Goal: Task Accomplishment & Management: Manage account settings

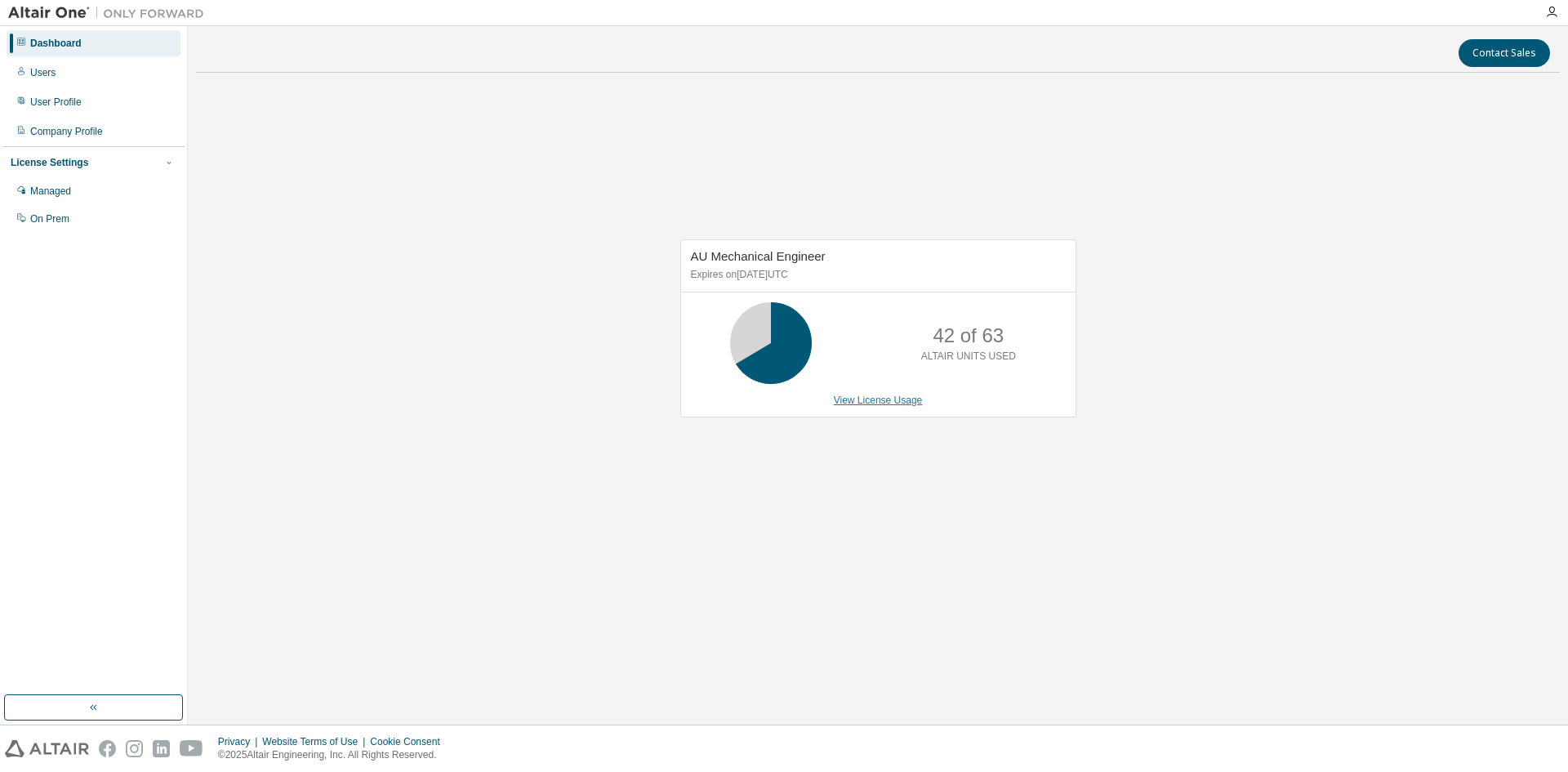
click at [903, 405] on link "View License Usage" at bounding box center [878, 400] width 89 height 12
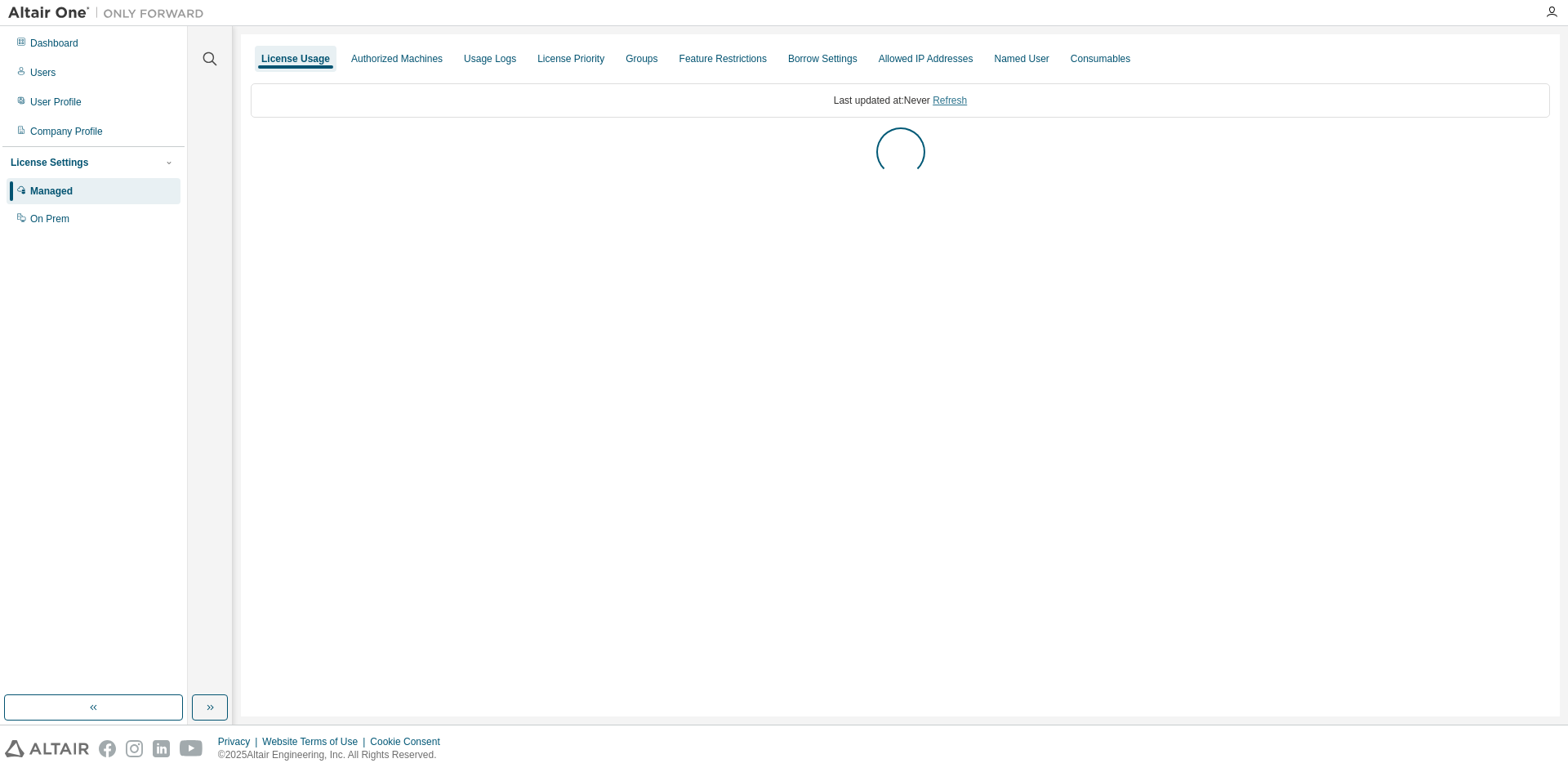
click at [962, 102] on link "Refresh" at bounding box center [949, 101] width 34 height 12
click at [267, 139] on div "AU Mechanical Engineer" at bounding box center [318, 145] width 114 height 13
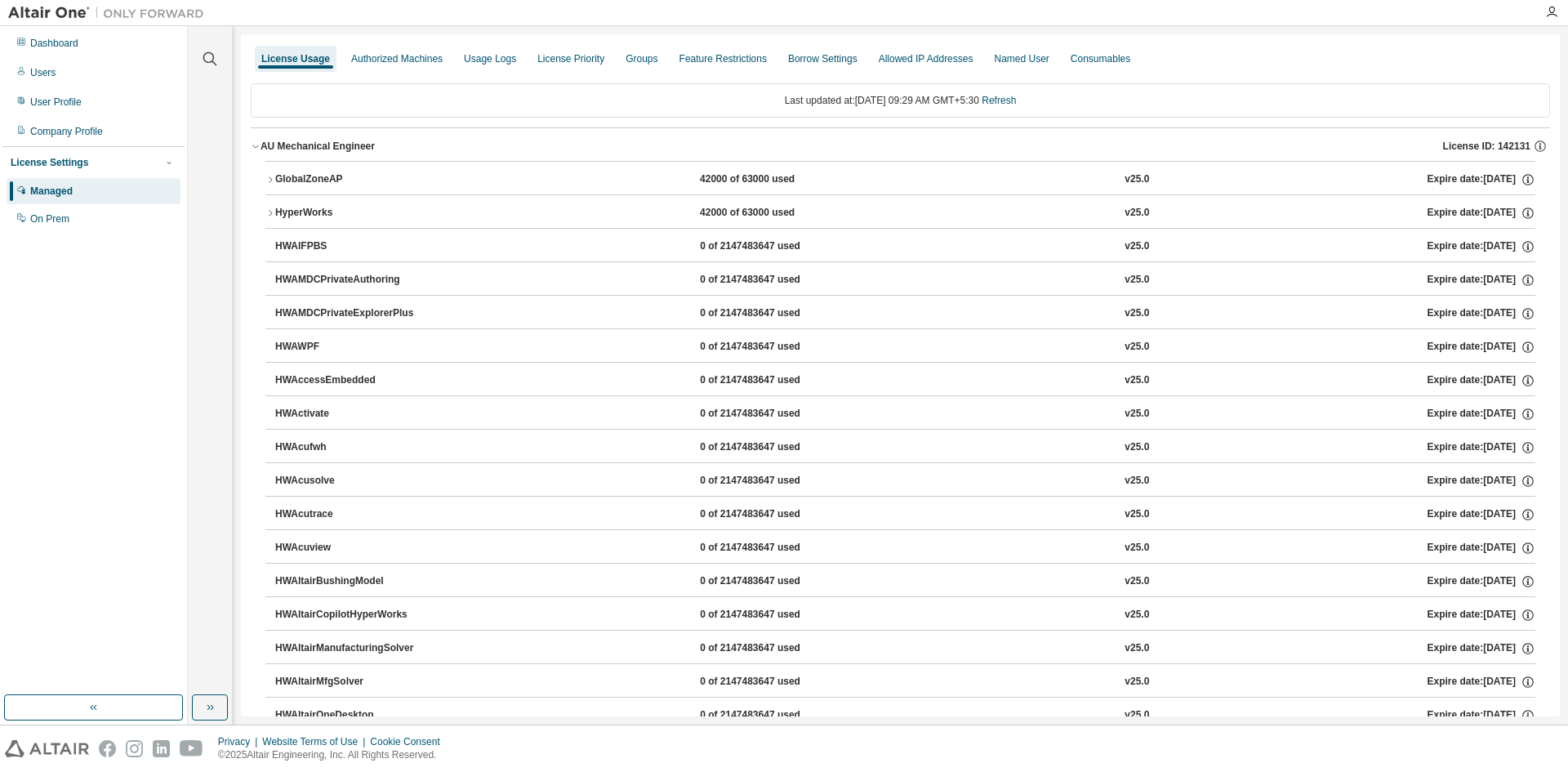
click at [298, 179] on div "GlobalZoneAP" at bounding box center [349, 179] width 147 height 15
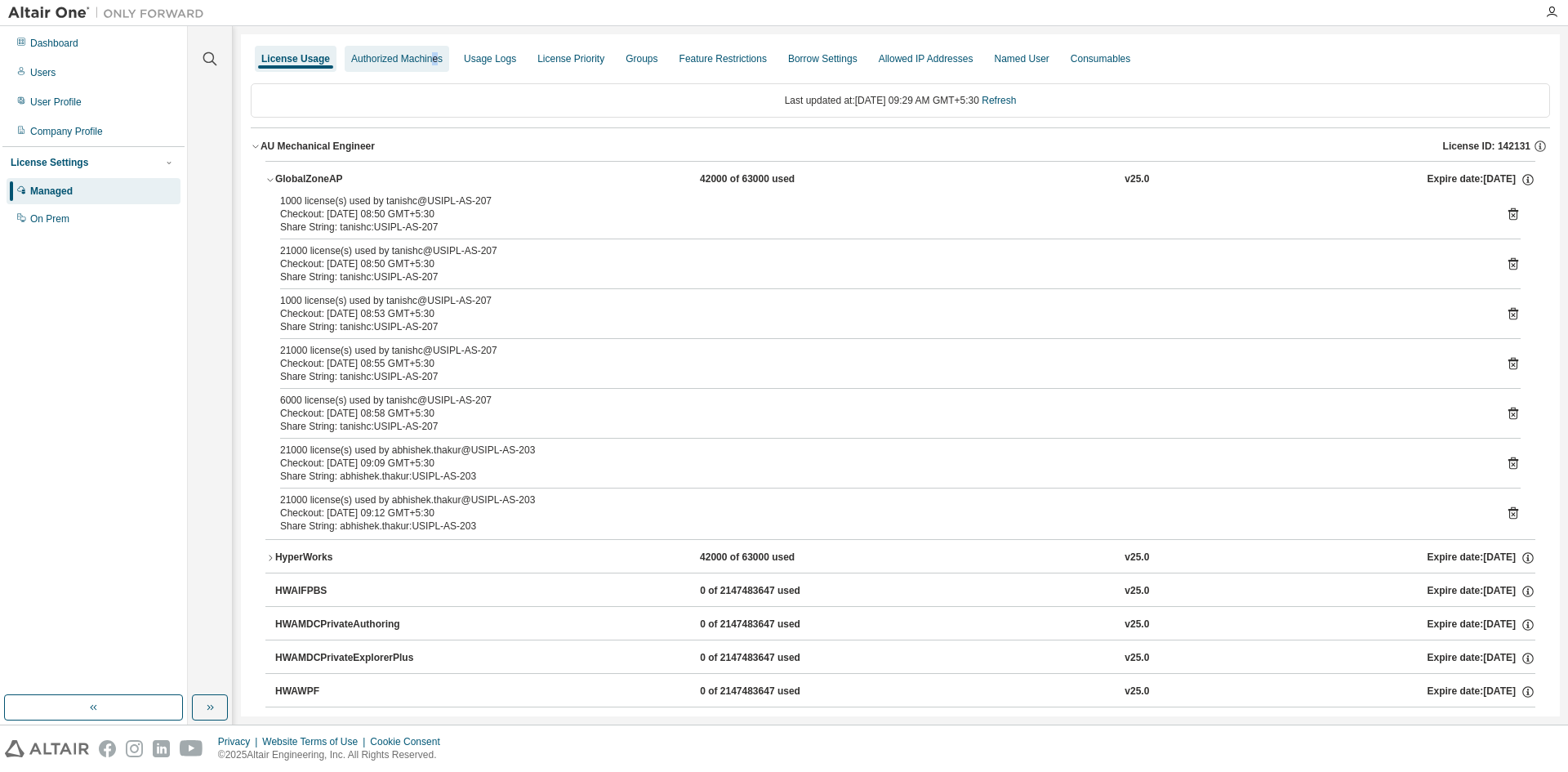
click at [432, 56] on div "Authorized Machines" at bounding box center [397, 58] width 91 height 13
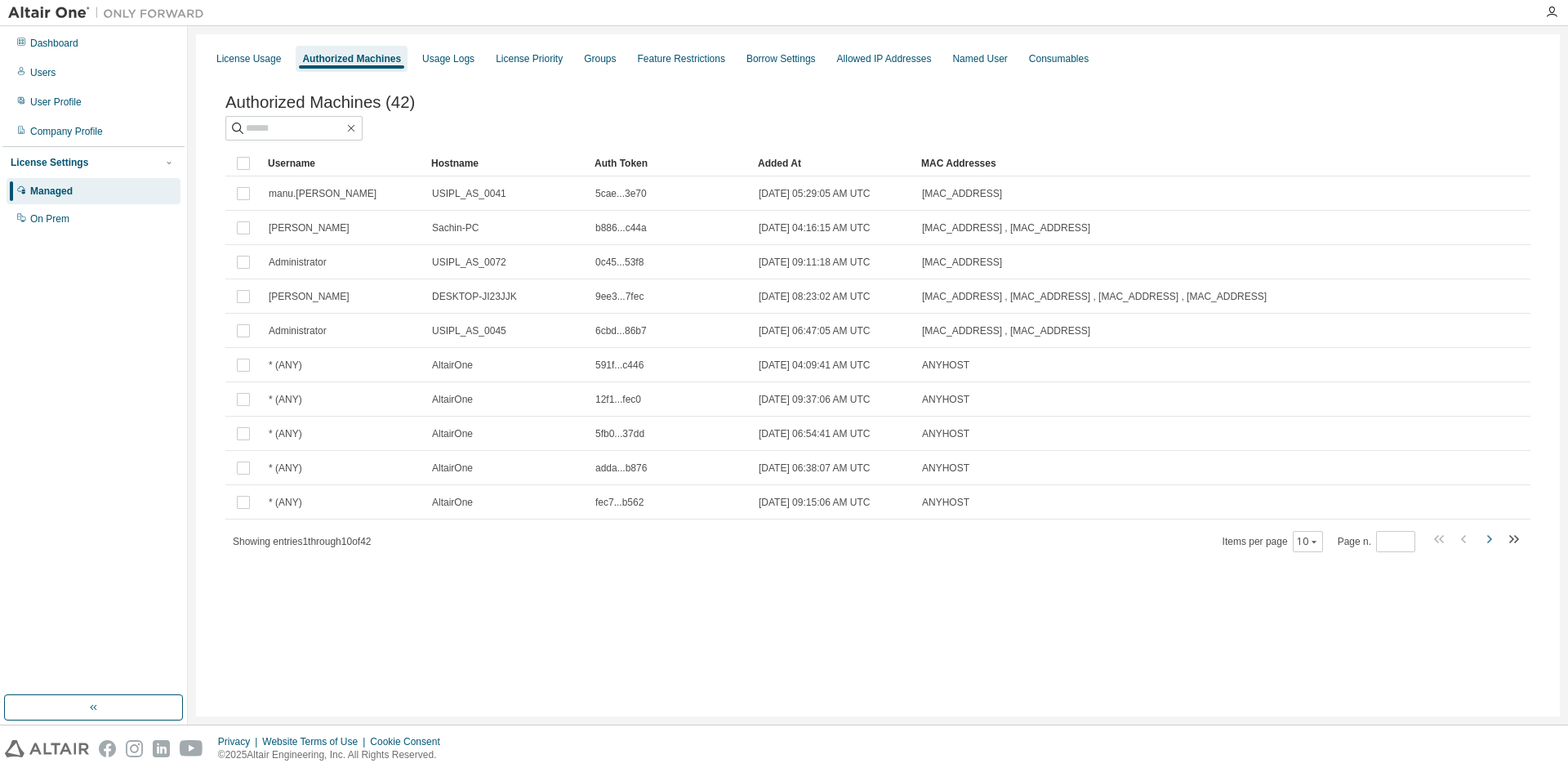
click at [1491, 546] on icon "button" at bounding box center [1489, 540] width 19 height 19
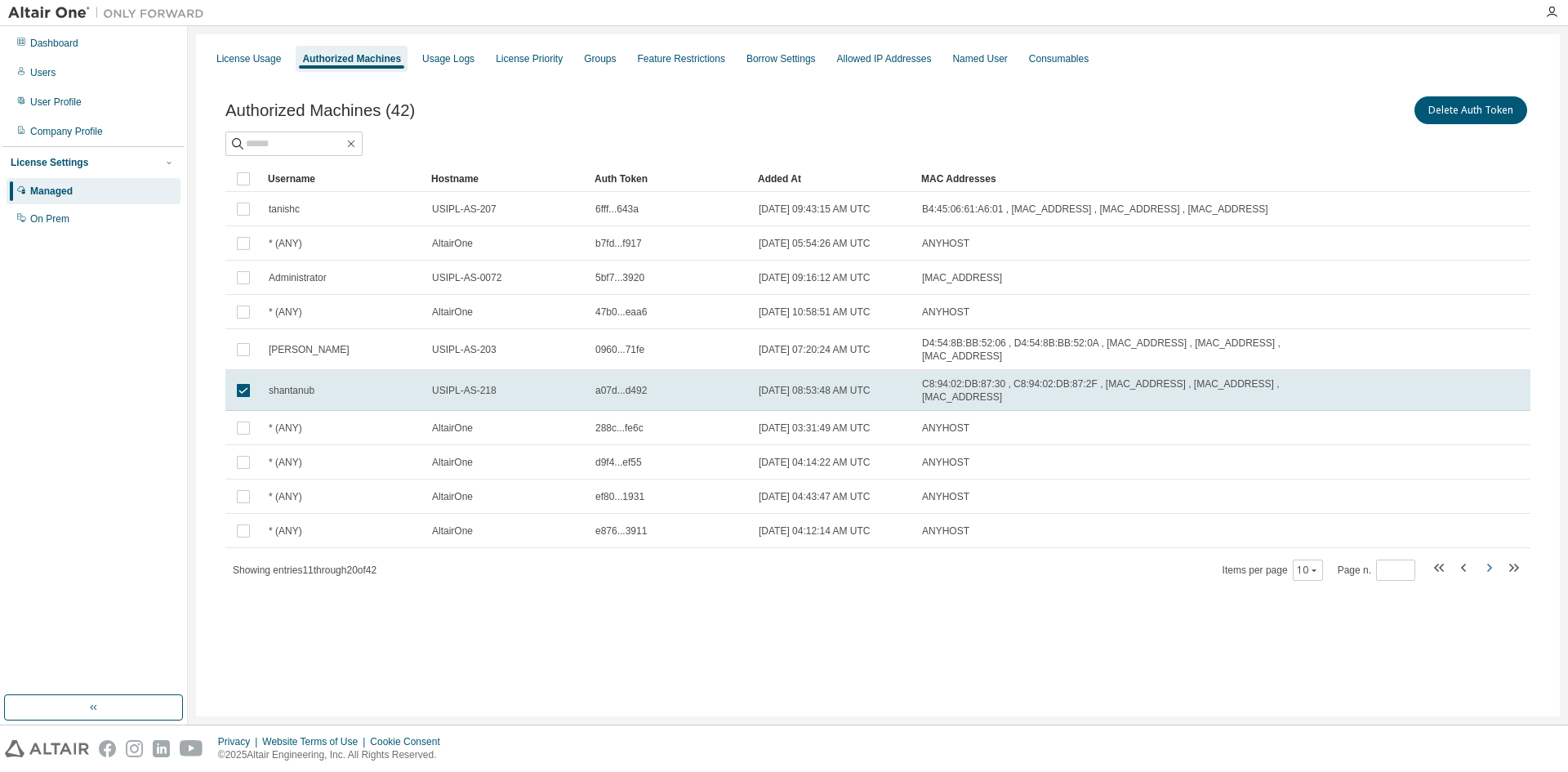
click at [1494, 563] on icon "button" at bounding box center [1489, 568] width 19 height 19
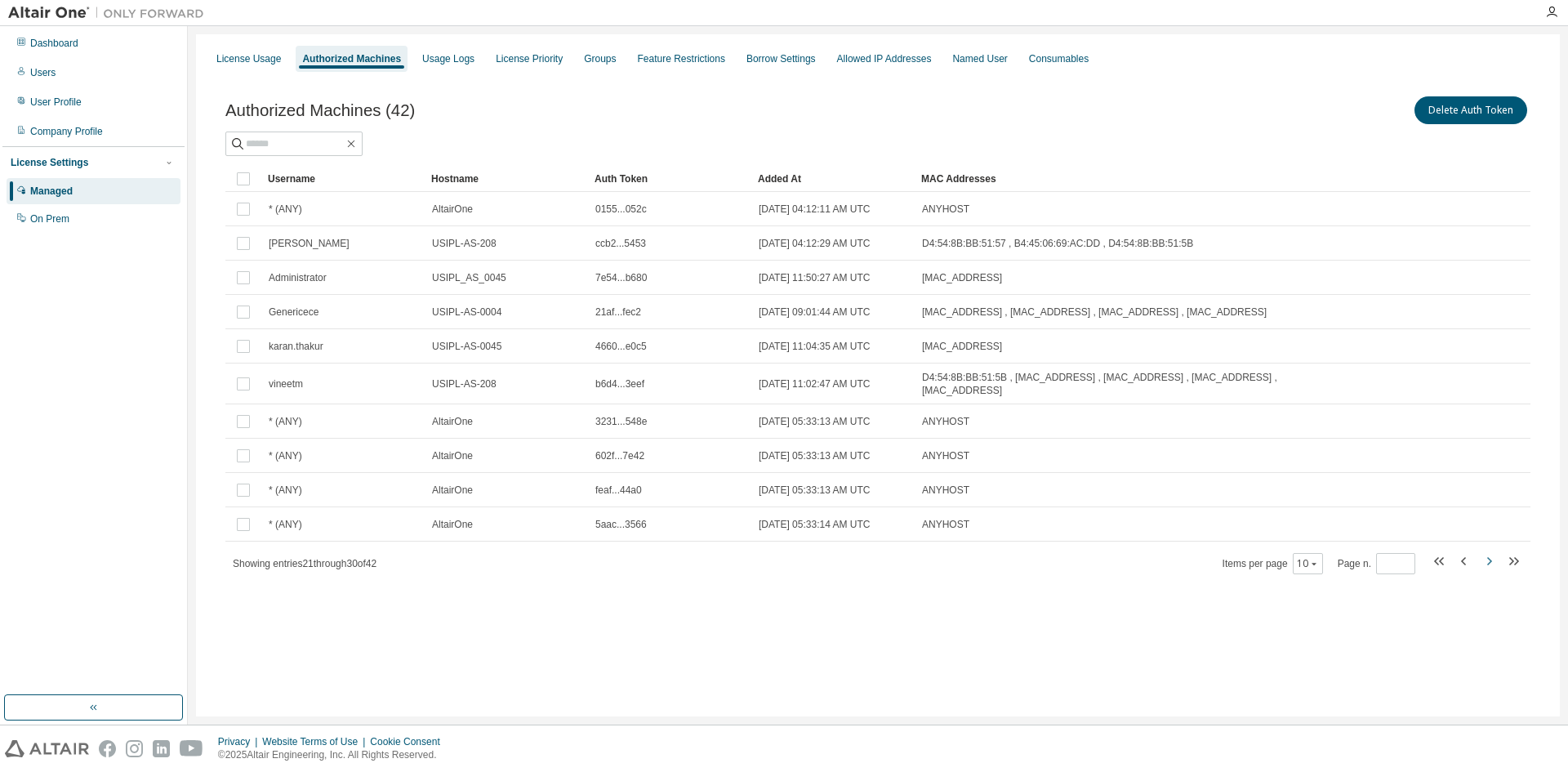
click at [1494, 563] on icon "button" at bounding box center [1489, 561] width 19 height 19
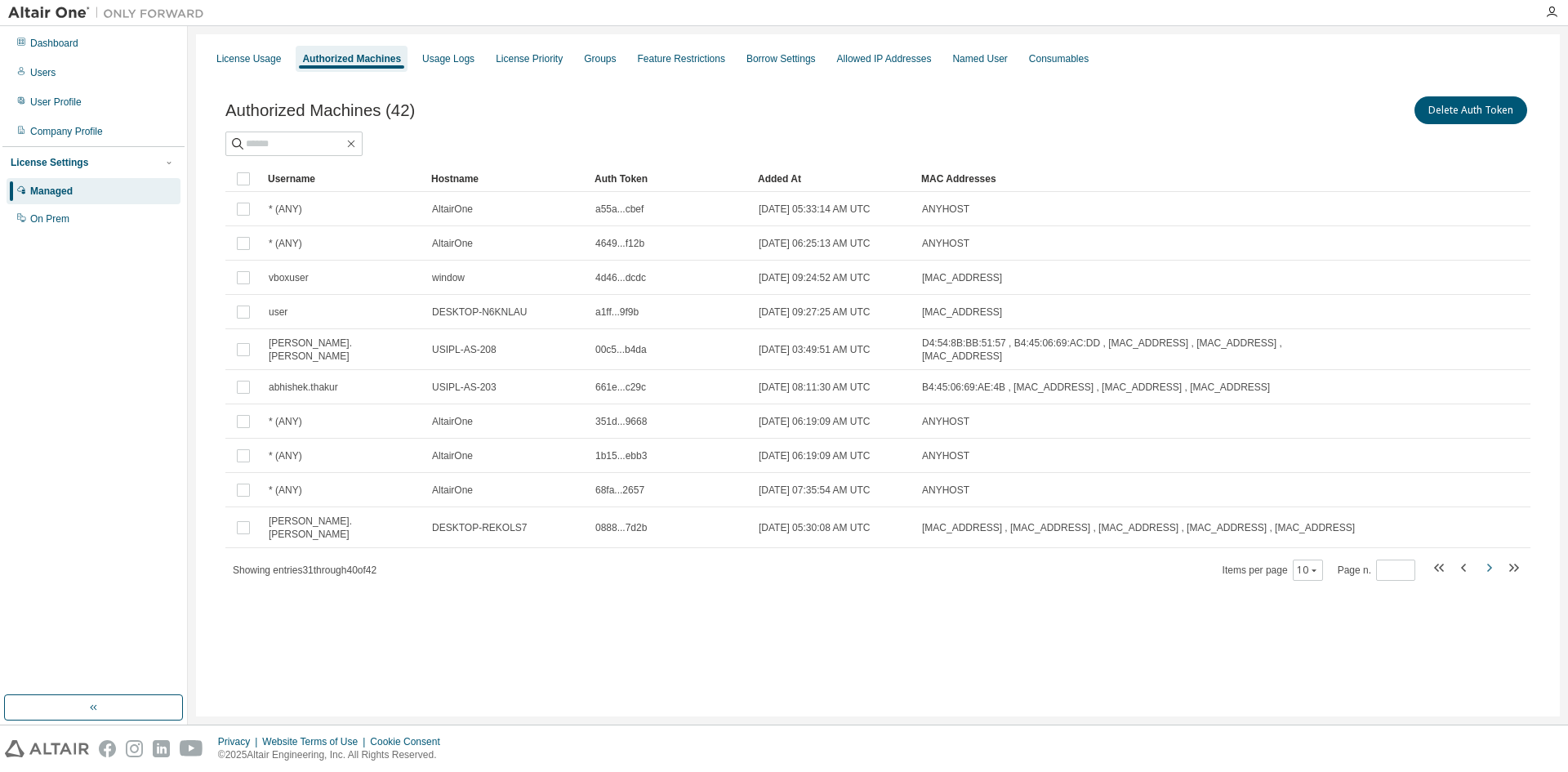
click at [1494, 563] on icon "button" at bounding box center [1489, 568] width 19 height 19
type input "*"
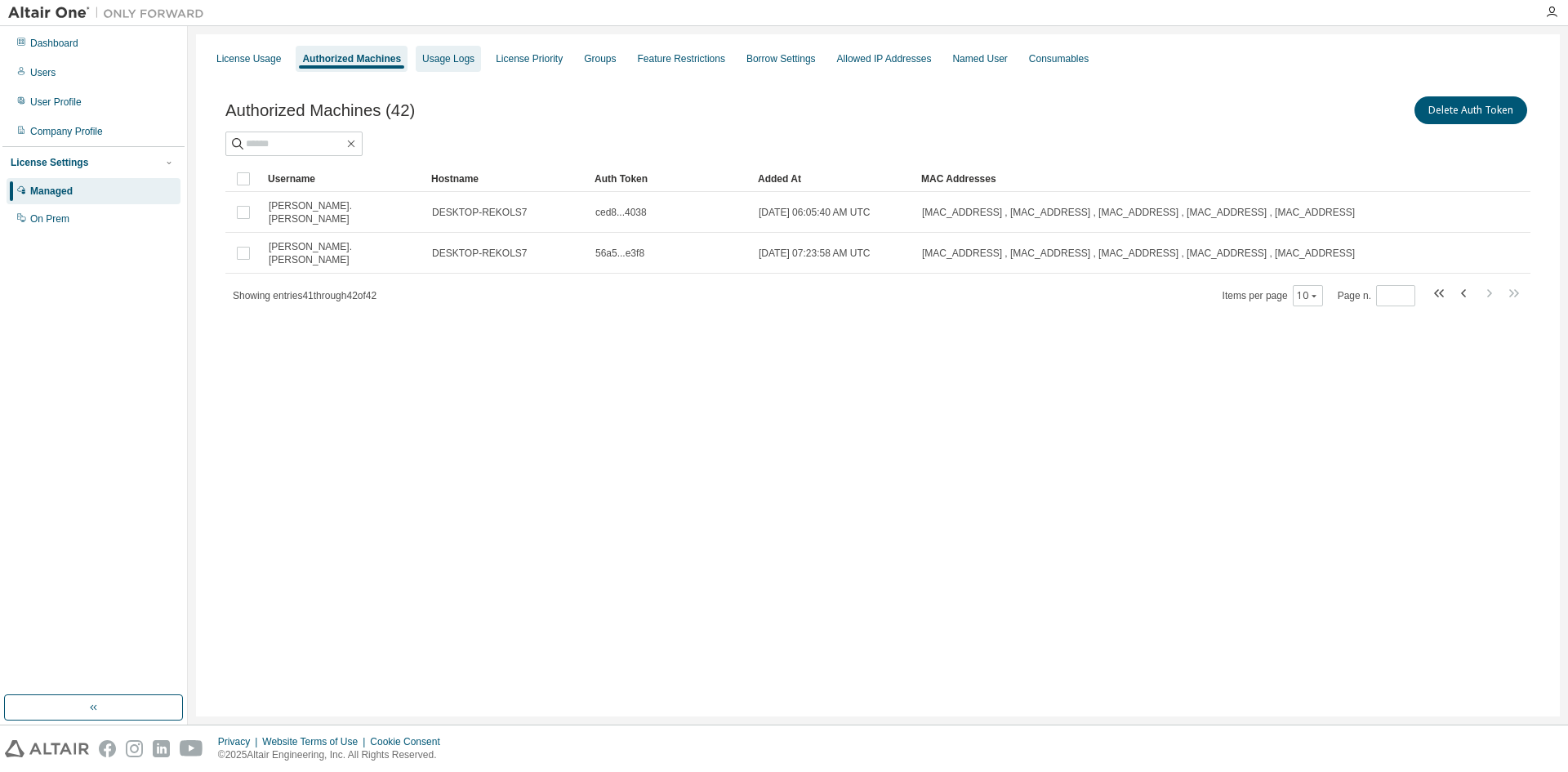
click at [463, 50] on div "Usage Logs" at bounding box center [447, 58] width 65 height 26
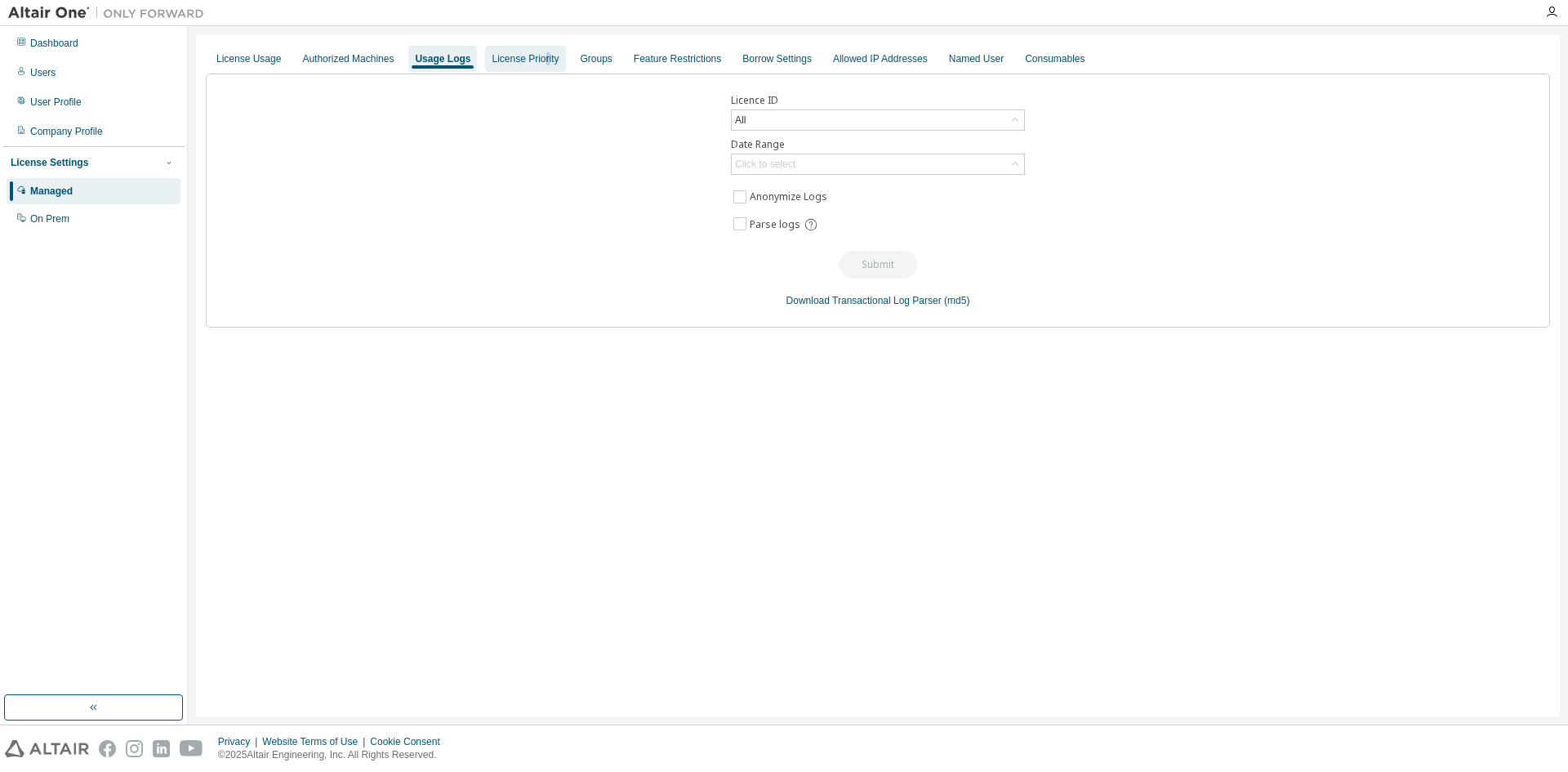
click at [539, 67] on div "License Priority" at bounding box center [525, 58] width 80 height 26
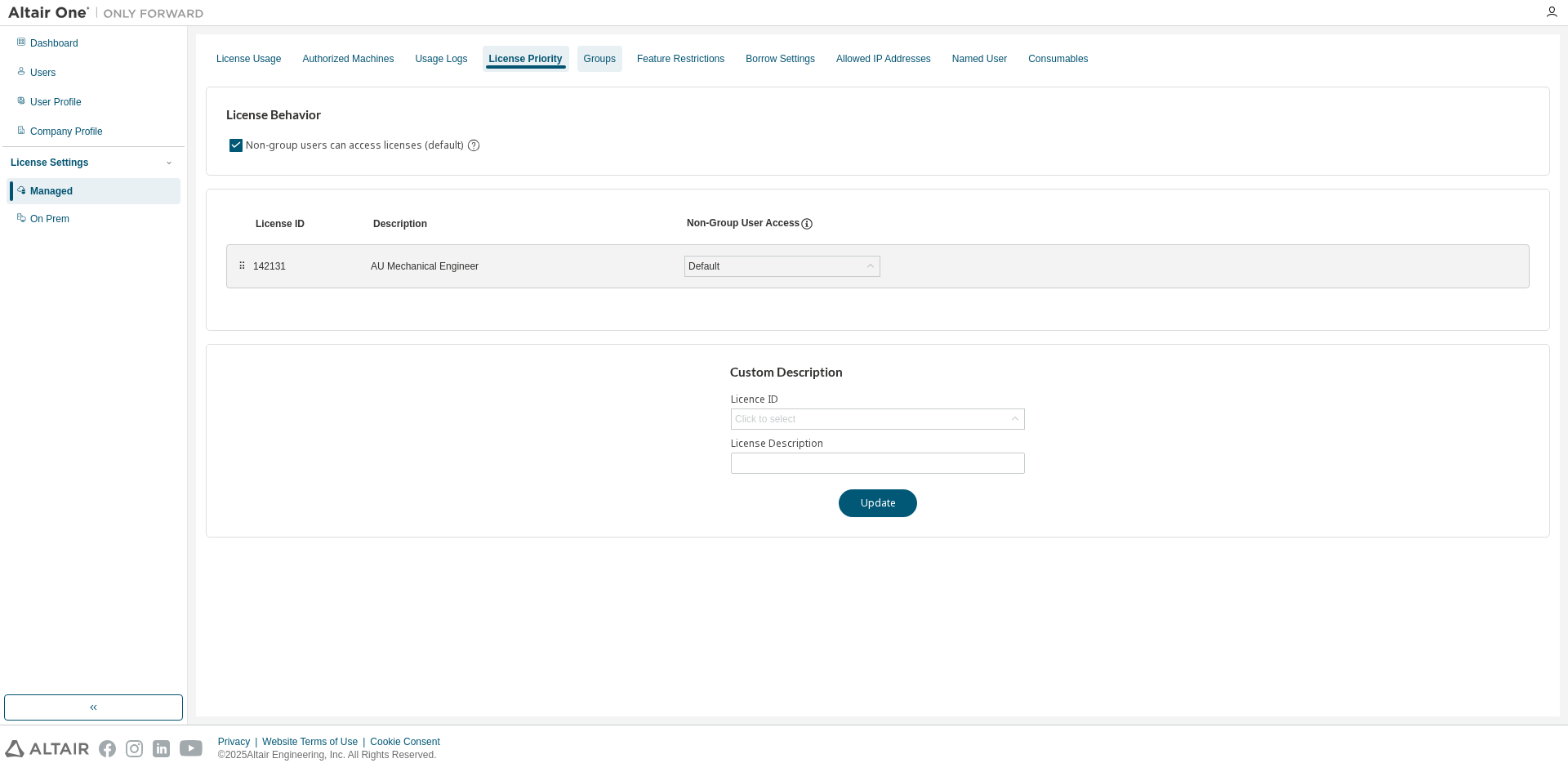
click at [606, 65] on div "Groups" at bounding box center [600, 58] width 45 height 26
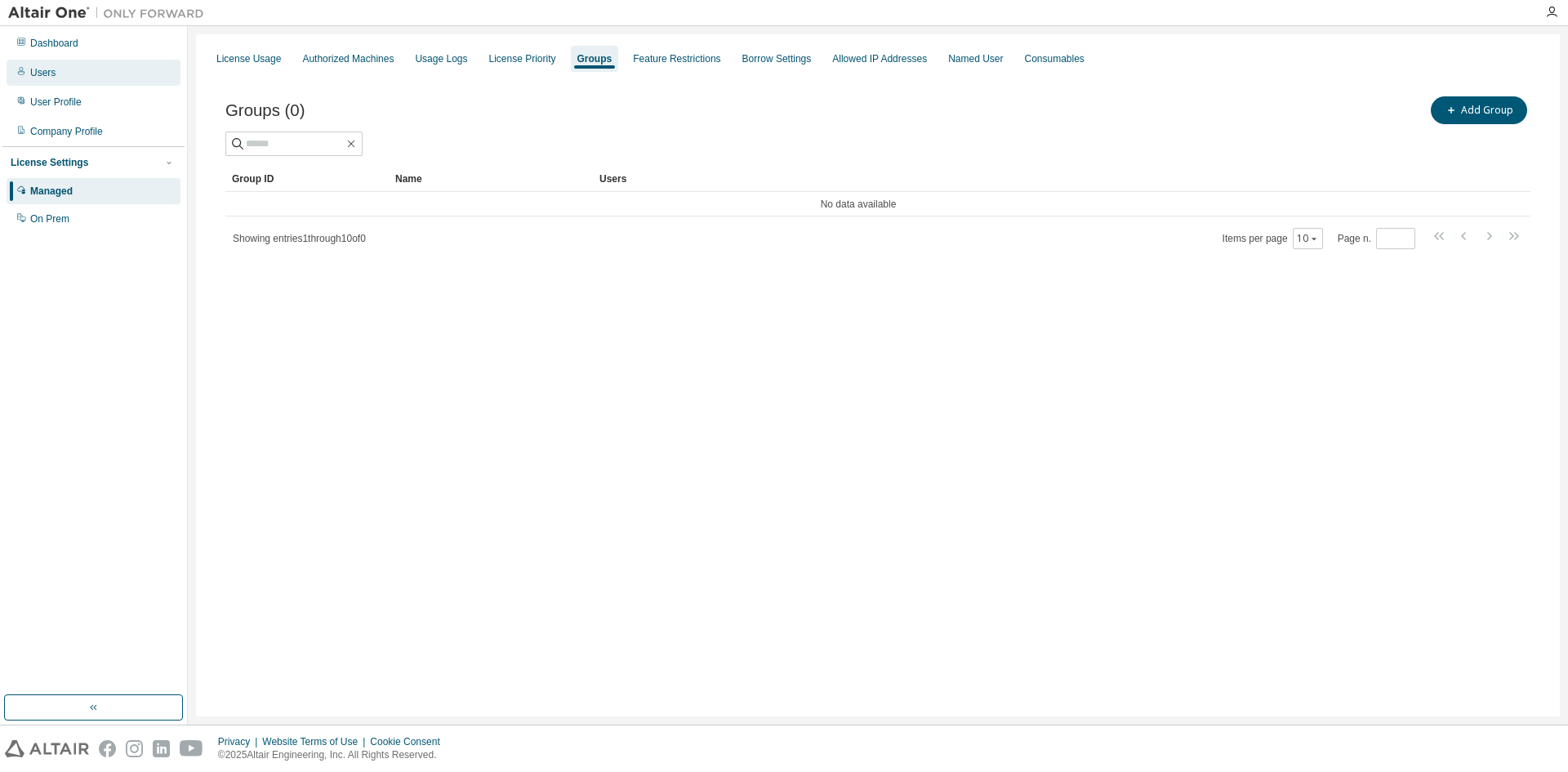
click at [74, 78] on div "Users" at bounding box center [94, 73] width 174 height 26
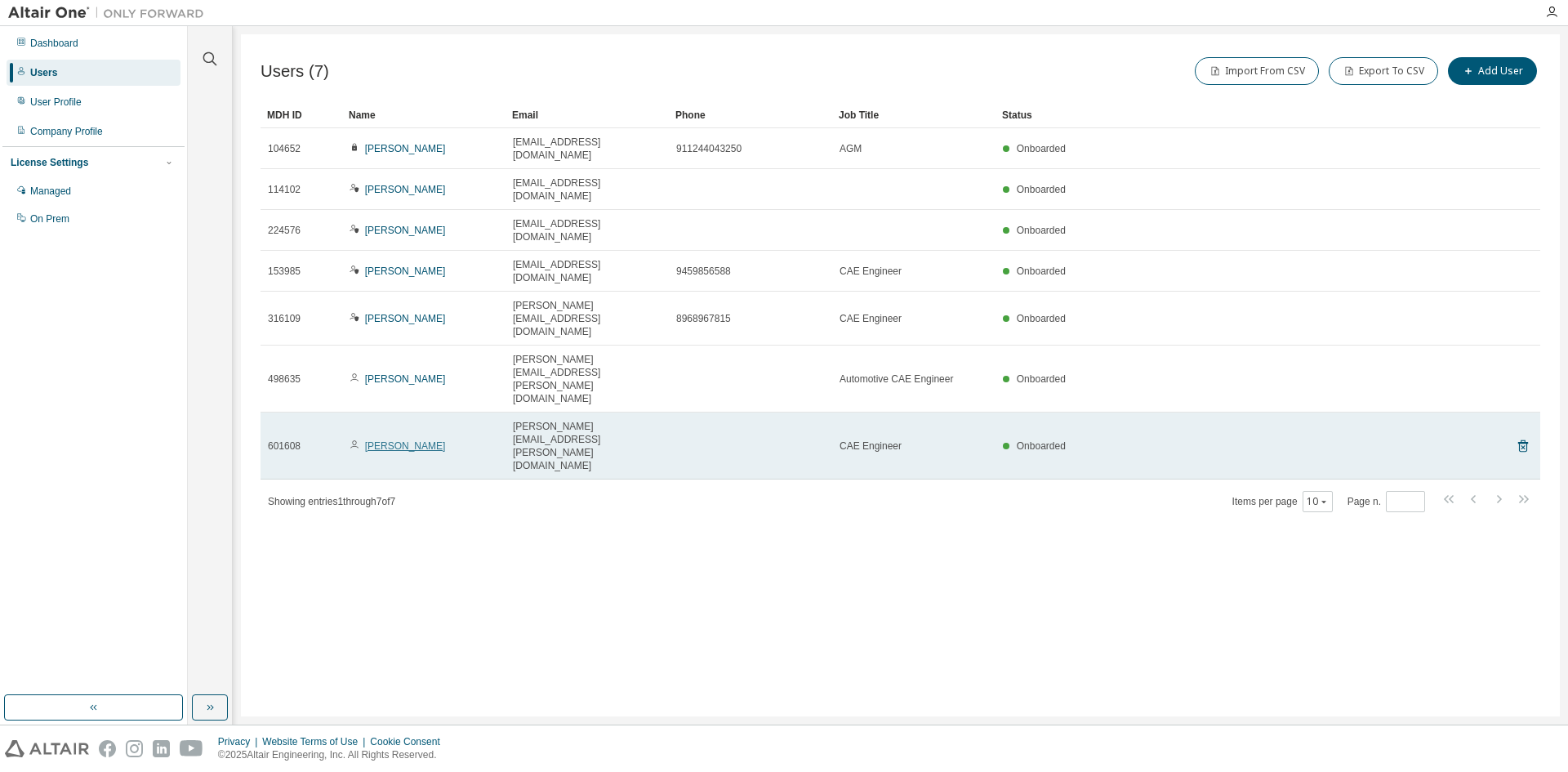
click at [380, 441] on link "[PERSON_NAME]" at bounding box center [405, 447] width 80 height 12
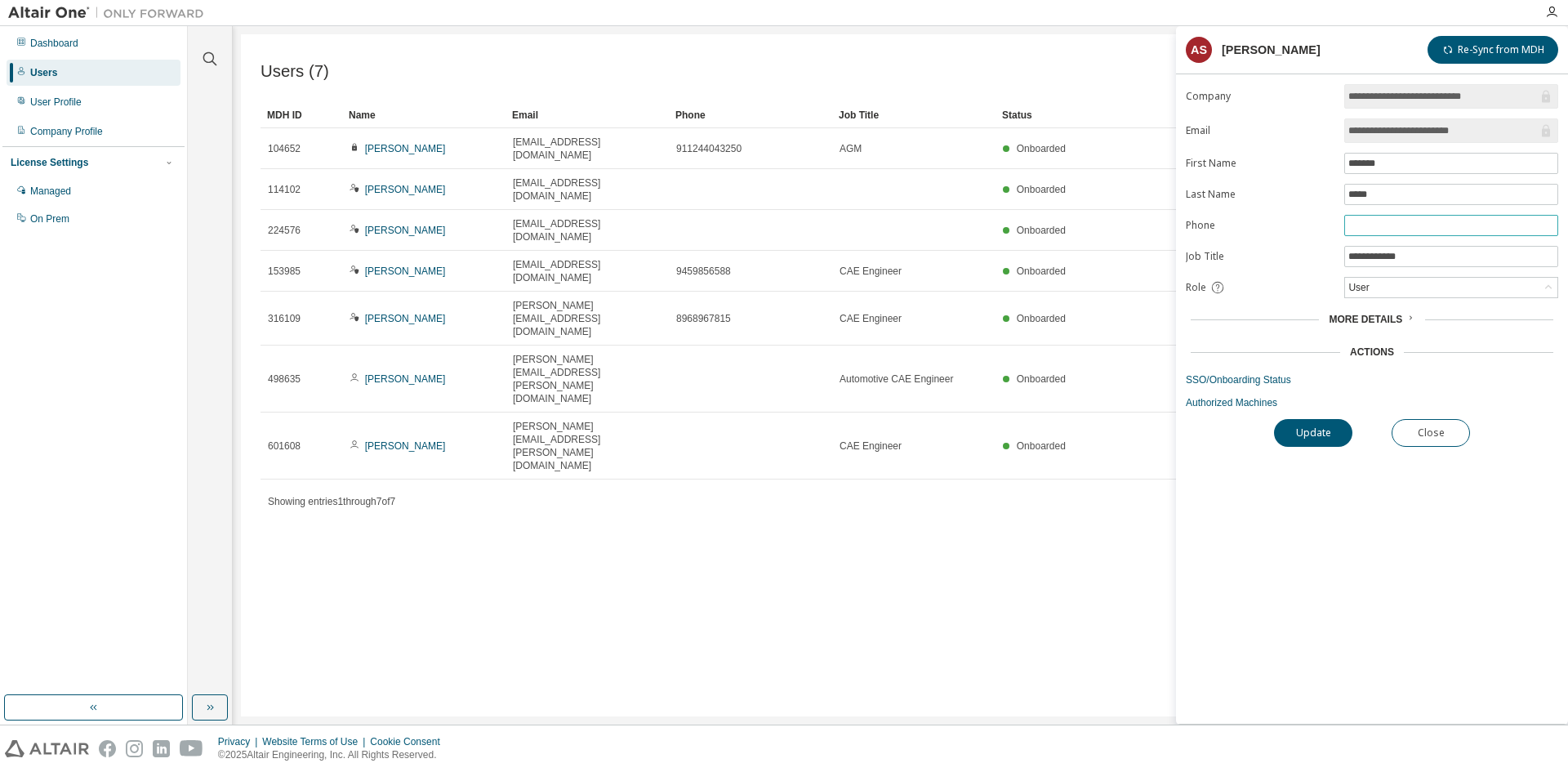
click at [1385, 228] on input "text" at bounding box center [1451, 225] width 206 height 13
click at [1383, 194] on input "*****" at bounding box center [1451, 194] width 206 height 13
click at [1349, 320] on span "More Details" at bounding box center [1366, 320] width 74 height 12
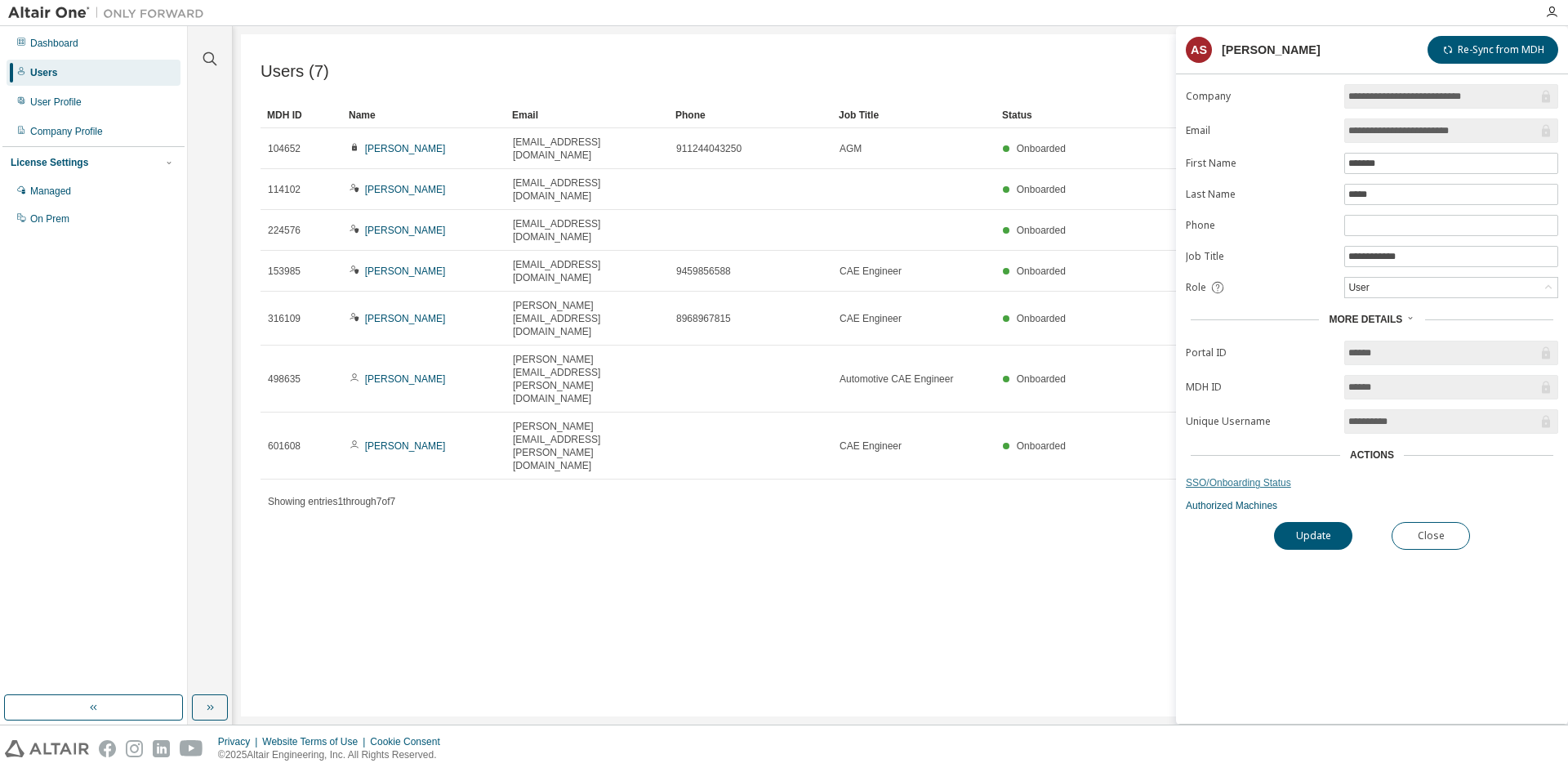
click at [1229, 488] on link "SSO/Onboarding Status" at bounding box center [1372, 482] width 373 height 13
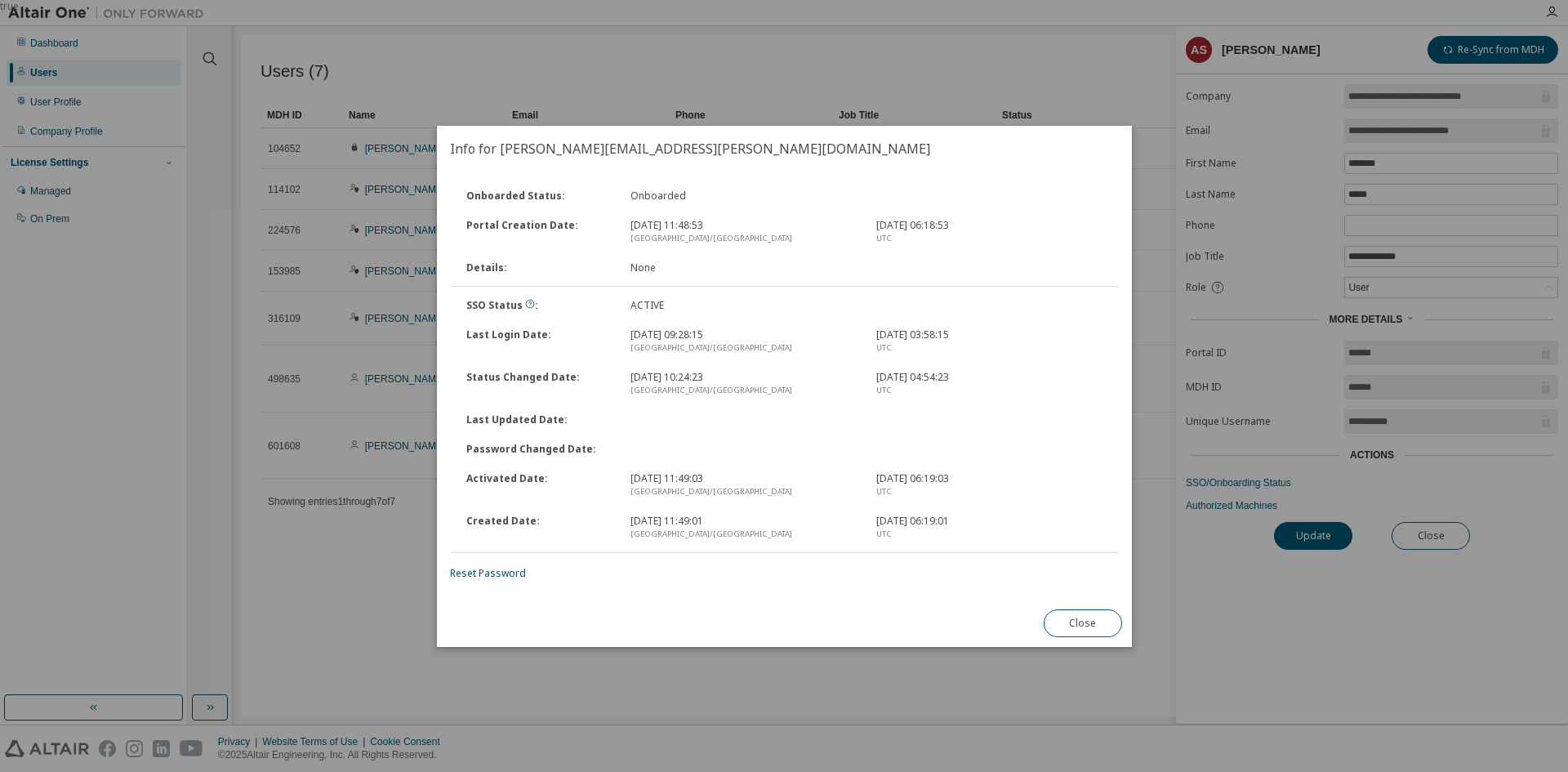
click at [1097, 612] on button "Close" at bounding box center [1082, 623] width 78 height 28
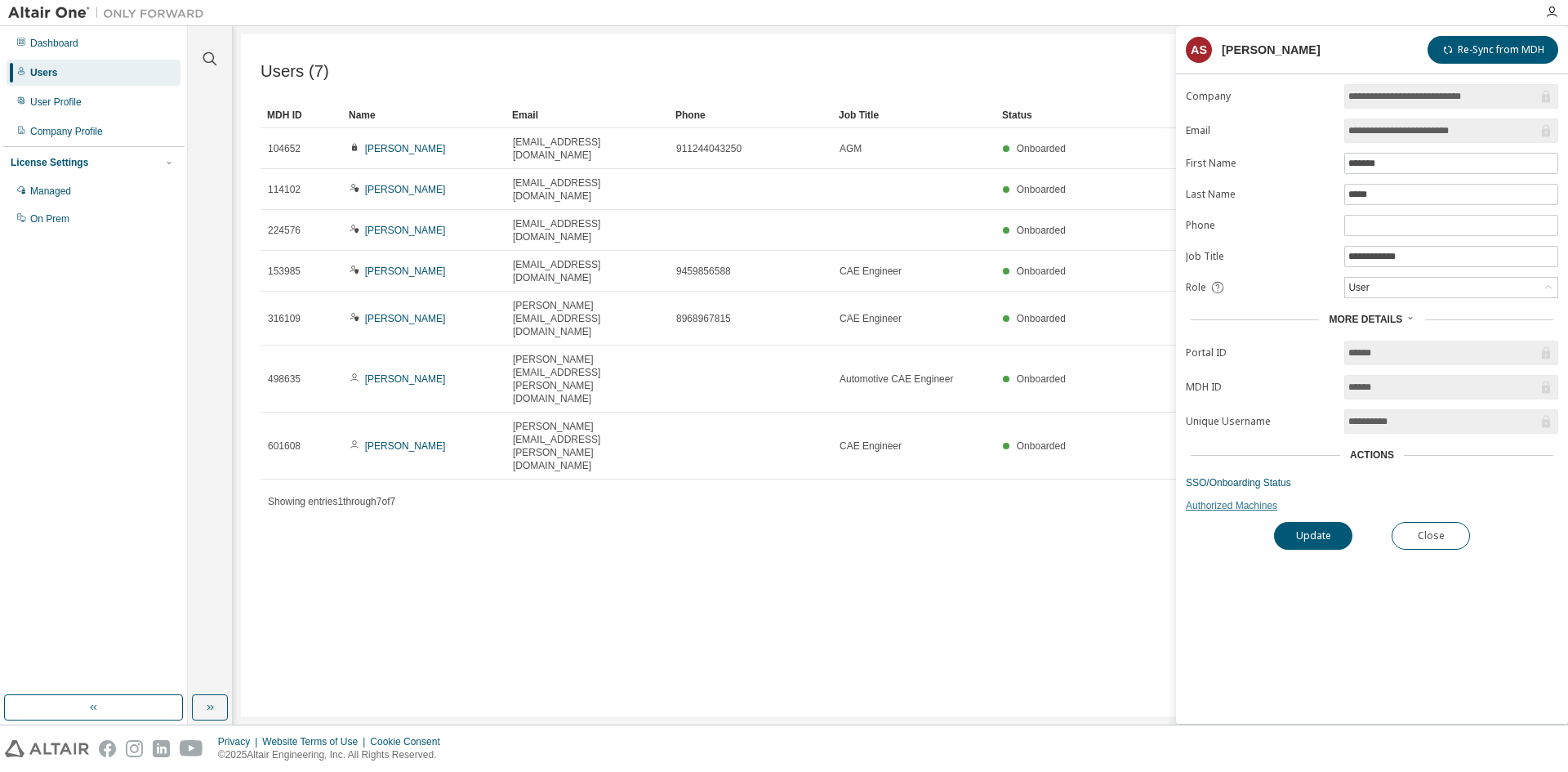
click at [1251, 508] on link "Authorized Machines" at bounding box center [1372, 505] width 373 height 13
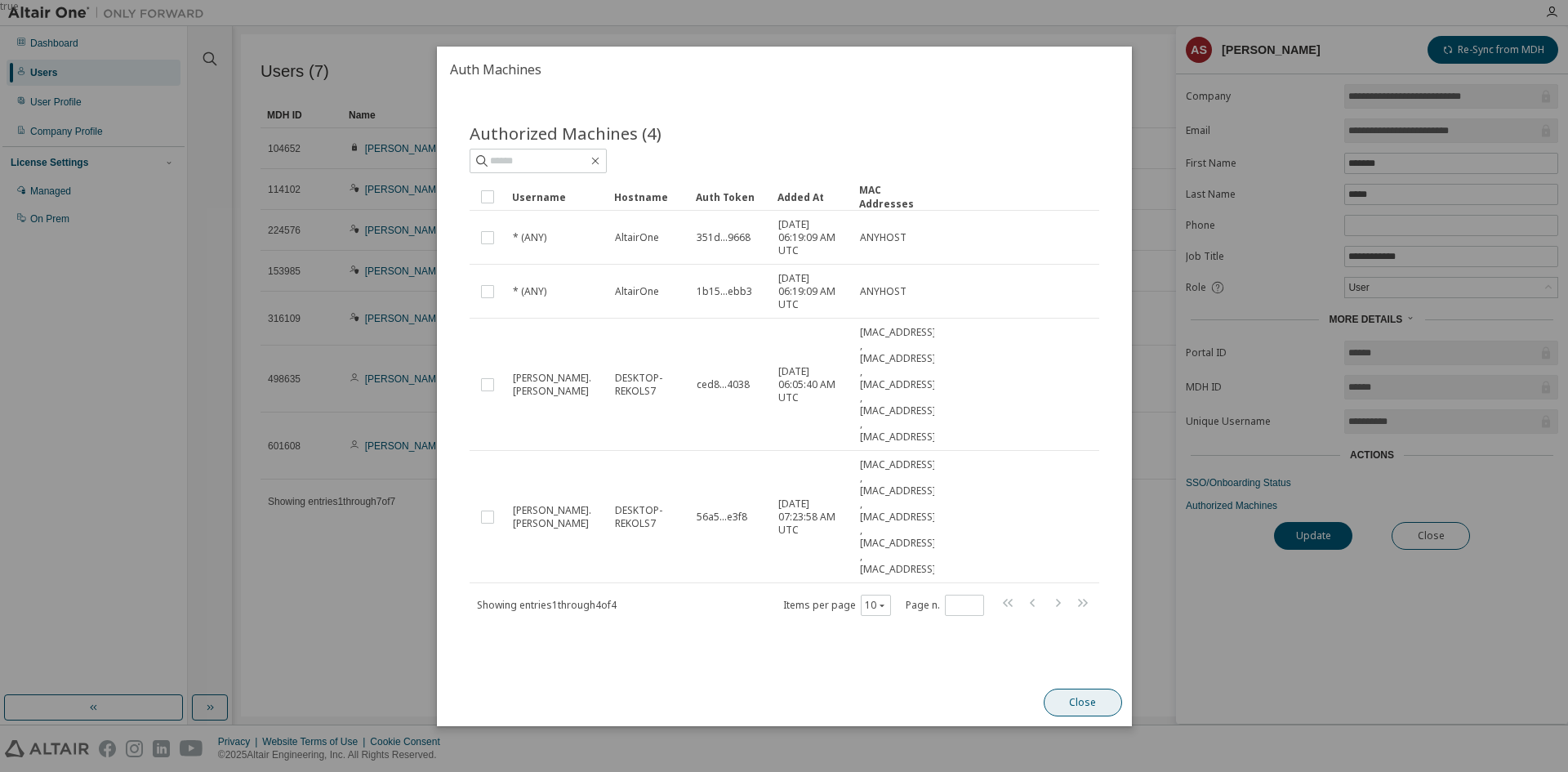
click at [1094, 692] on button "Close" at bounding box center [1082, 702] width 78 height 28
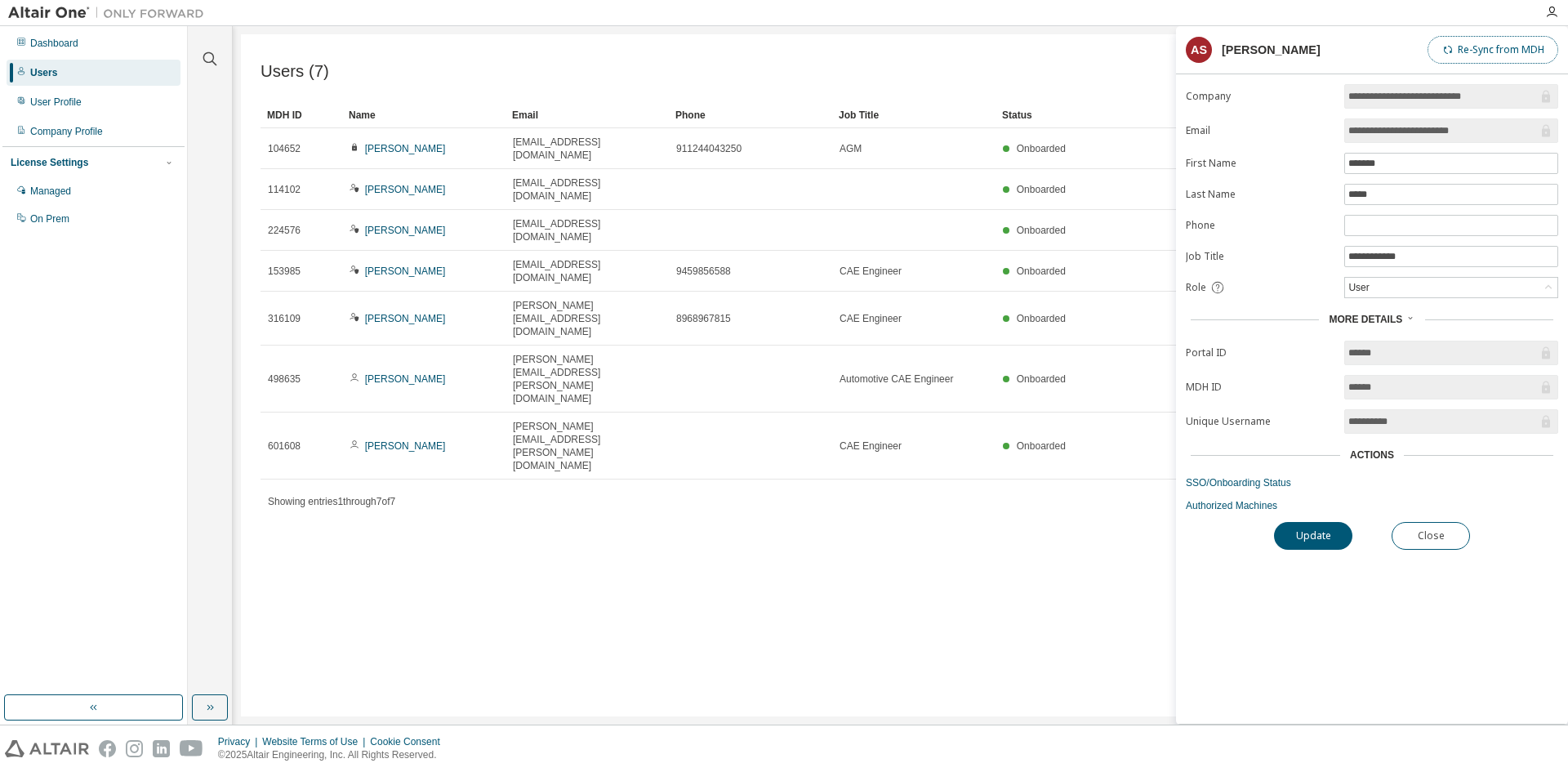
click at [1485, 46] on button "Re-Sync from MDH" at bounding box center [1492, 49] width 131 height 28
click at [629, 502] on div "Users (7) Import From CSV Export To CSV Add User Clear Load Save Save As Field …" at bounding box center [901, 375] width 1319 height 682
click at [686, 461] on div "Users (7) Import From CSV Export To CSV Add User Clear Load Save Save As Field …" at bounding box center [901, 375] width 1319 height 682
click at [1309, 532] on button "Update" at bounding box center [1313, 536] width 78 height 28
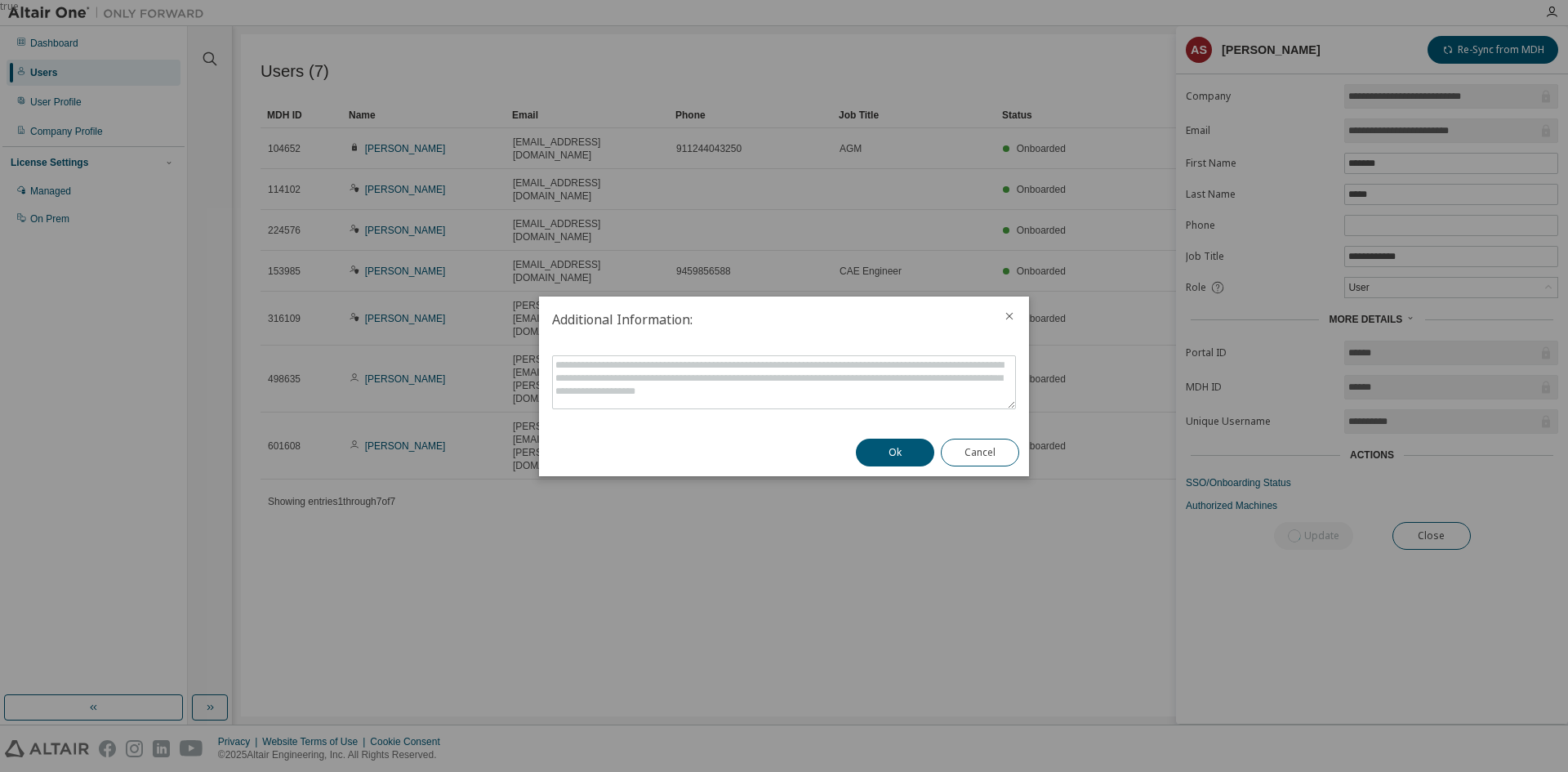
click at [910, 445] on button "Ok" at bounding box center [895, 452] width 78 height 28
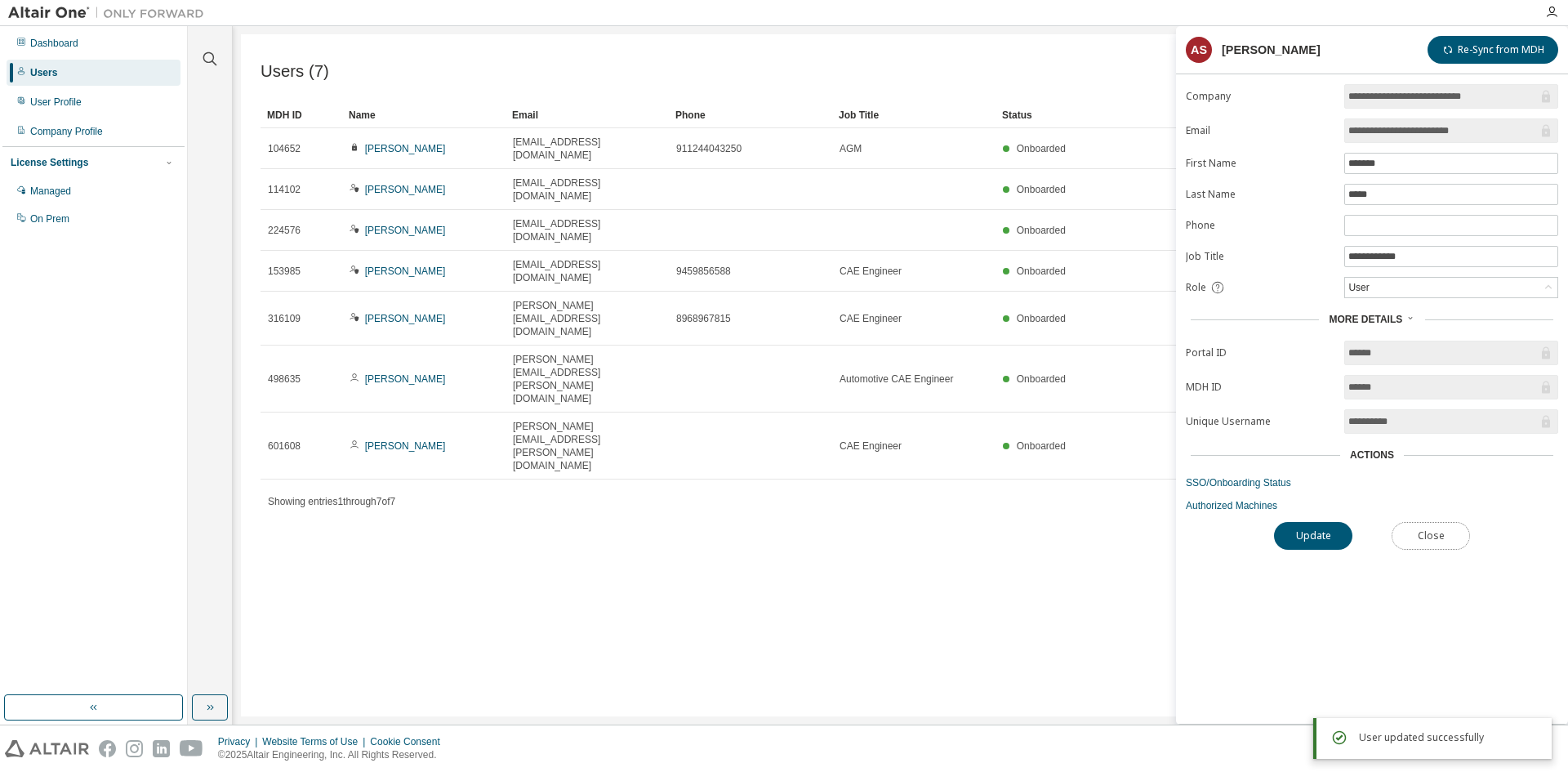
click at [1443, 526] on button "Close" at bounding box center [1430, 536] width 78 height 28
